Goal: Task Accomplishment & Management: Use online tool/utility

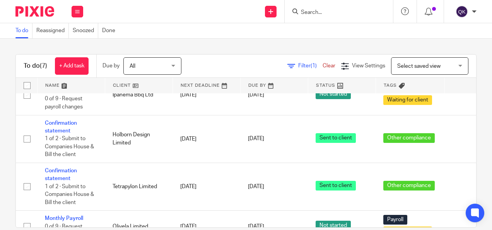
scroll to position [80, 0]
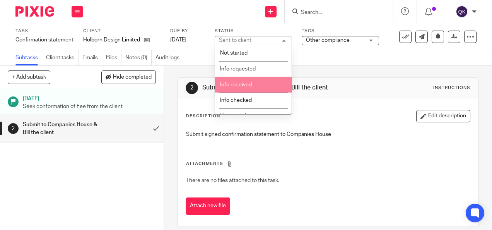
click at [341, 75] on div "2 Submit to Companies House & Bill the client Instructions Description Edit des…" at bounding box center [327, 152] width 300 height 172
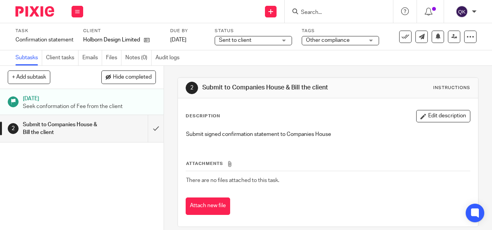
click at [129, 98] on h1 "[DATE]" at bounding box center [89, 98] width 133 height 10
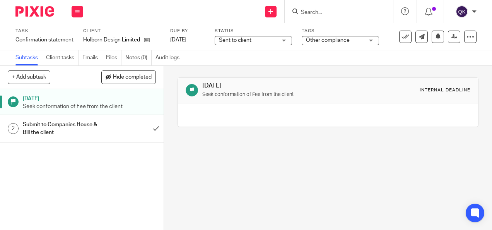
click at [109, 129] on div "Submit to Companies House & Bill the client" at bounding box center [81, 129] width 117 height 20
